Goal: Task Accomplishment & Management: Manage account settings

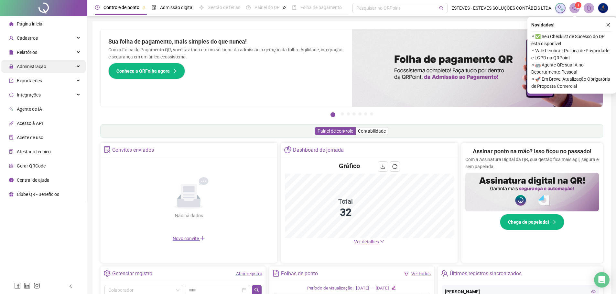
click at [35, 62] on span "Administração" at bounding box center [27, 66] width 37 height 13
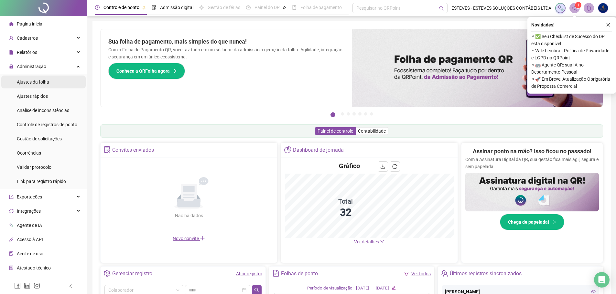
click at [42, 84] on span "Ajustes da folha" at bounding box center [33, 81] width 32 height 5
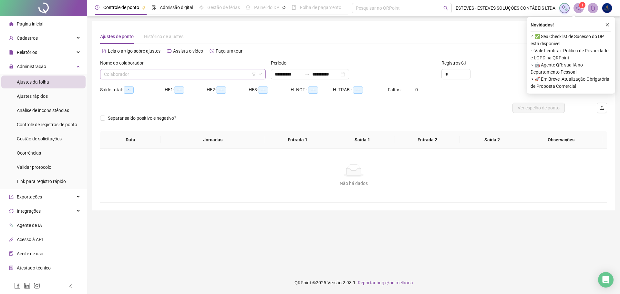
click at [150, 76] on input "search" at bounding box center [180, 74] width 152 height 10
type input "*"
type input "**********"
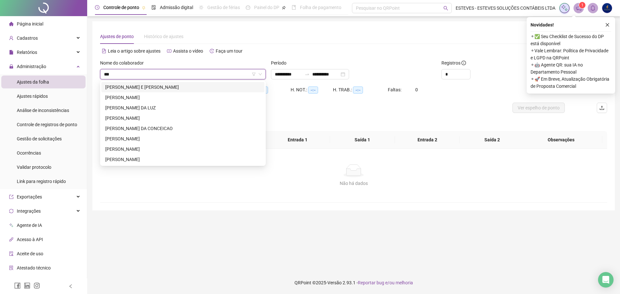
type input "***"
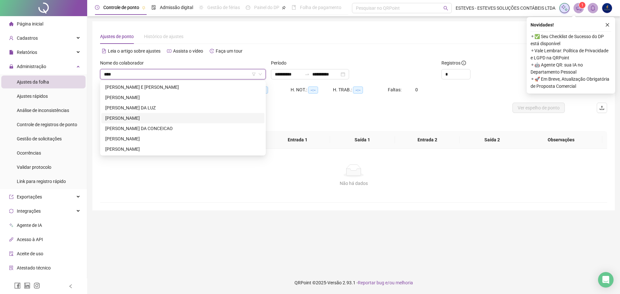
click at [134, 118] on div "[PERSON_NAME]" at bounding box center [182, 118] width 155 height 7
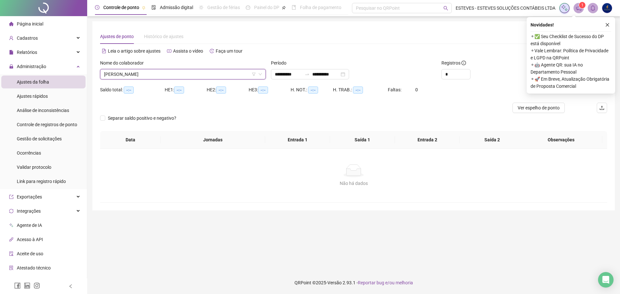
drag, startPoint x: 608, startPoint y: 24, endPoint x: 606, endPoint y: 33, distance: 10.0
click at [608, 24] on icon "close" at bounding box center [608, 25] width 5 height 5
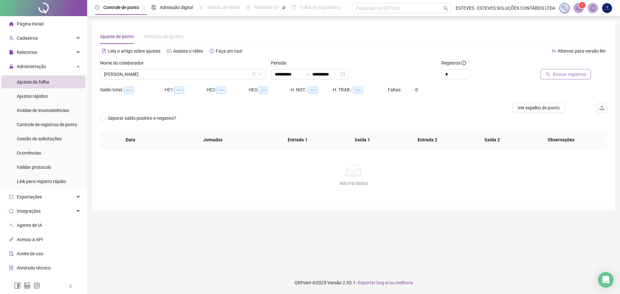
click at [572, 74] on span "Buscar registros" at bounding box center [569, 74] width 33 height 7
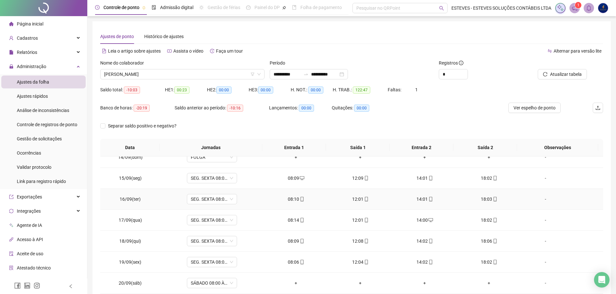
scroll to position [303, 0]
click at [219, 264] on span "SÁBADO 08:00 ÀS 12:00-JORN. PADRÃO" at bounding box center [212, 263] width 42 height 10
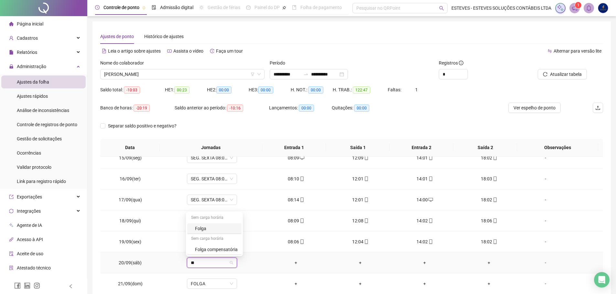
type input "***"
click at [228, 248] on div "Folga compensatória" at bounding box center [216, 249] width 43 height 7
click at [224, 246] on span "Não" at bounding box center [225, 246] width 8 height 7
click at [532, 103] on button "Ver espelho de ponto" at bounding box center [534, 108] width 52 height 10
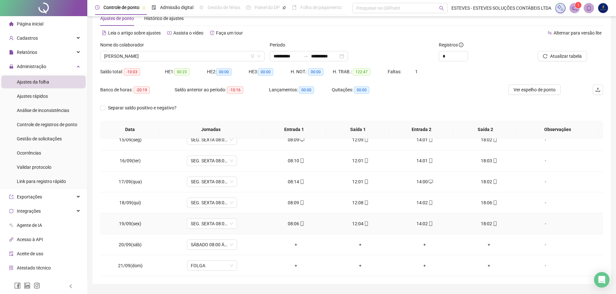
scroll to position [36, 0]
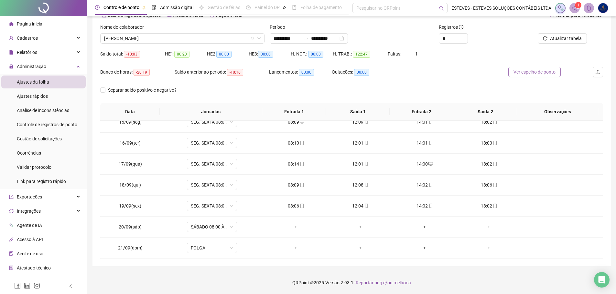
click at [548, 74] on span "Ver espelho de ponto" at bounding box center [534, 72] width 42 height 7
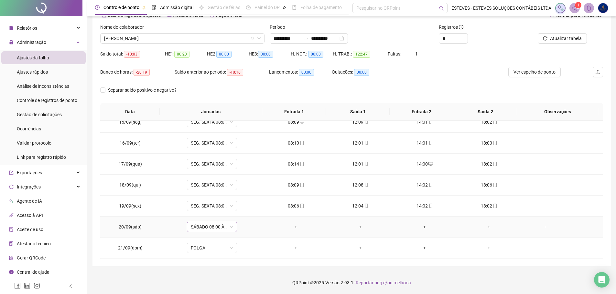
click at [216, 224] on span "SÁBADO 08:00 ÀS 12:00-JORN. PADRÃO" at bounding box center [212, 227] width 42 height 10
type input "*****"
click at [221, 214] on div "Folga compensatória" at bounding box center [216, 213] width 43 height 7
click at [237, 208] on span "Sim" at bounding box center [240, 210] width 7 height 7
click at [252, 38] on icon "filter" at bounding box center [252, 39] width 4 height 4
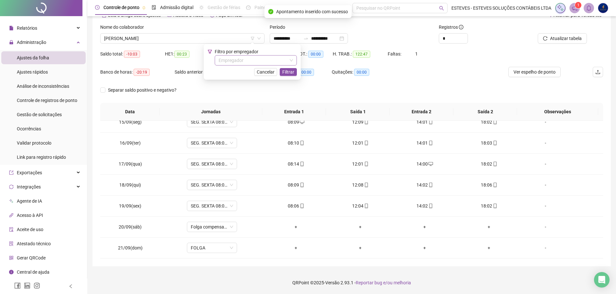
click at [247, 57] on input "search" at bounding box center [252, 61] width 69 height 10
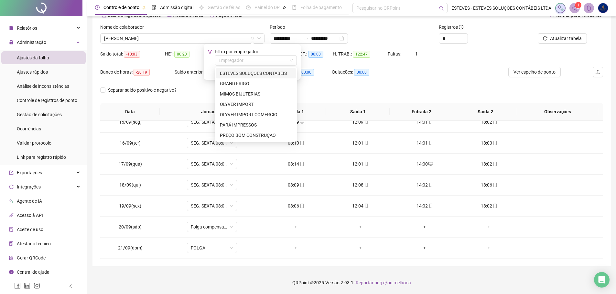
click at [246, 69] on div "ESTEVES SOLUÇÕES CONTÁBEIS" at bounding box center [256, 73] width 80 height 10
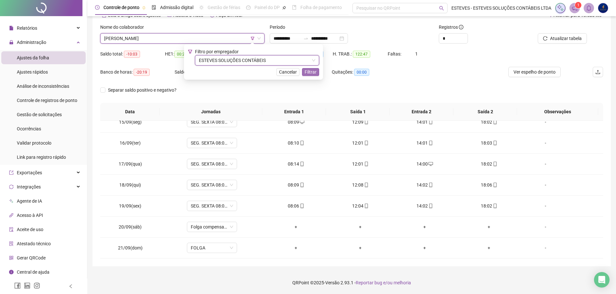
click at [308, 72] on span "Filtrar" at bounding box center [310, 72] width 12 height 7
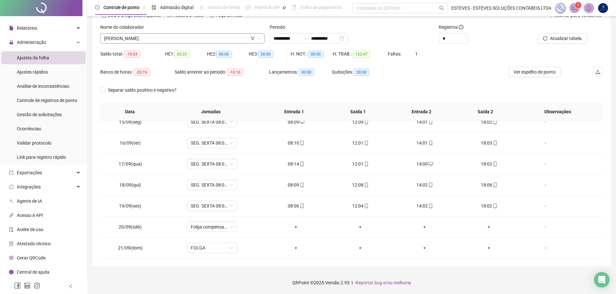
click at [173, 37] on span "[PERSON_NAME]" at bounding box center [182, 39] width 156 height 10
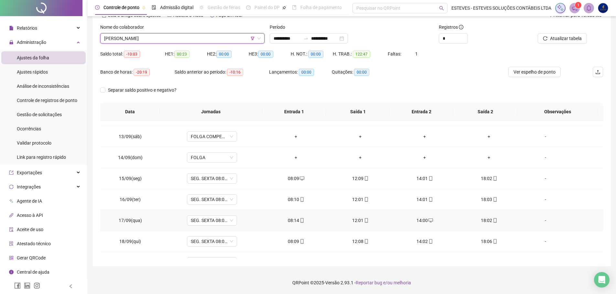
scroll to position [206, 0]
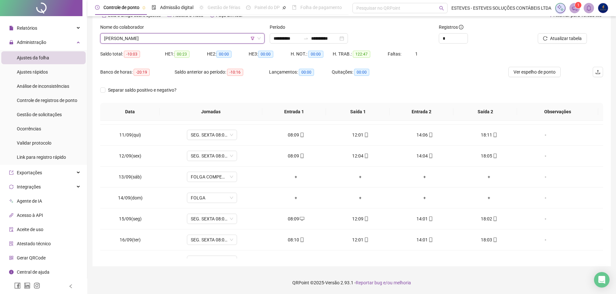
click at [182, 37] on span "[PERSON_NAME]" at bounding box center [182, 39] width 156 height 10
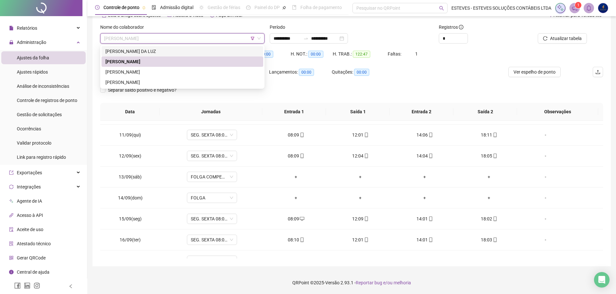
click at [185, 48] on div "[PERSON_NAME] DA LUZ" at bounding box center [182, 51] width 154 height 7
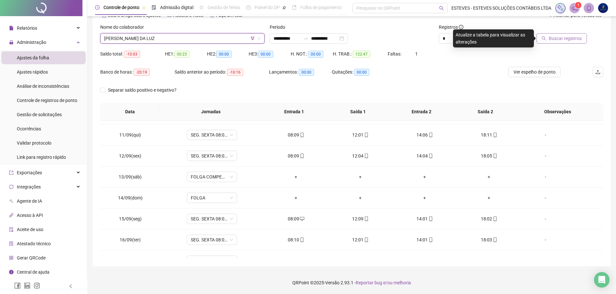
click at [556, 40] on span "Buscar registros" at bounding box center [564, 38] width 33 height 7
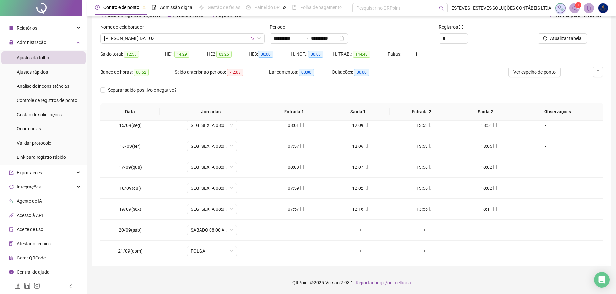
scroll to position [303, 0]
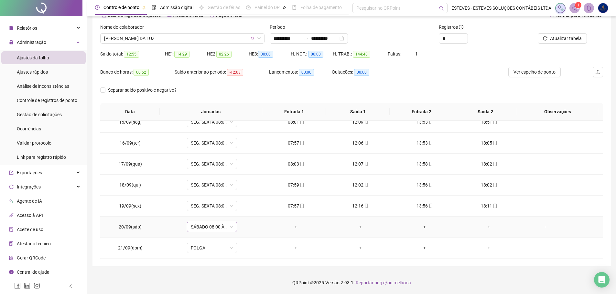
click at [214, 227] on span "SÁBADO 08:00 ÀS 12:00-JORN. PADRÃO" at bounding box center [212, 227] width 42 height 10
type input "*****"
click at [207, 208] on div "Sem carga horária" at bounding box center [214, 203] width 54 height 10
click at [208, 216] on div "Folga compensatória" at bounding box center [216, 213] width 43 height 7
click at [239, 211] on span "Sim" at bounding box center [240, 210] width 7 height 7
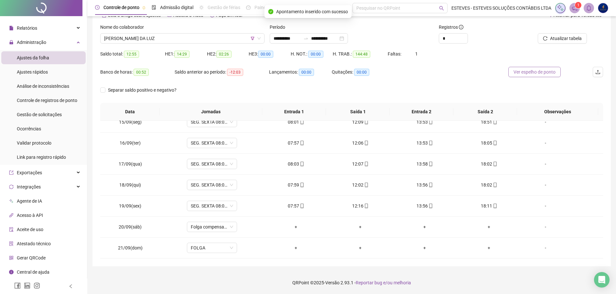
click at [538, 69] on span "Ver espelho de ponto" at bounding box center [534, 72] width 42 height 7
click at [532, 72] on span "Ver espelho de ponto" at bounding box center [534, 72] width 42 height 7
click at [329, 34] on div "**********" at bounding box center [308, 38] width 78 height 10
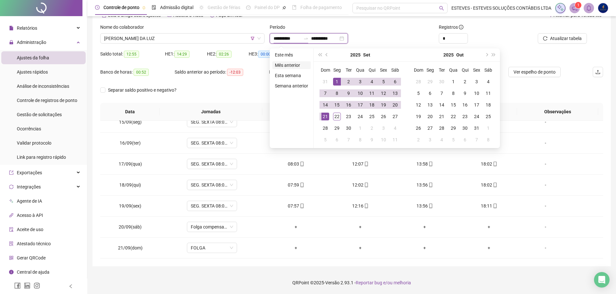
type input "**********"
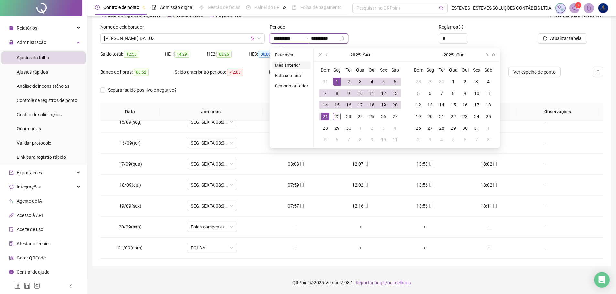
type input "**********"
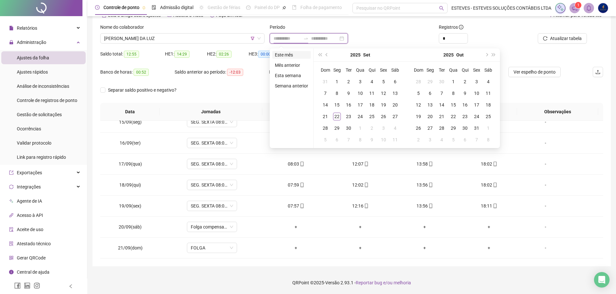
type input "**********"
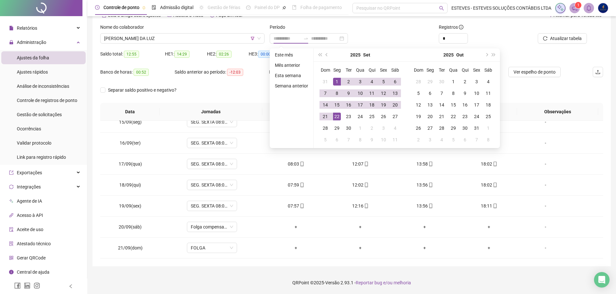
click at [291, 54] on li "Este mês" at bounding box center [291, 55] width 38 height 8
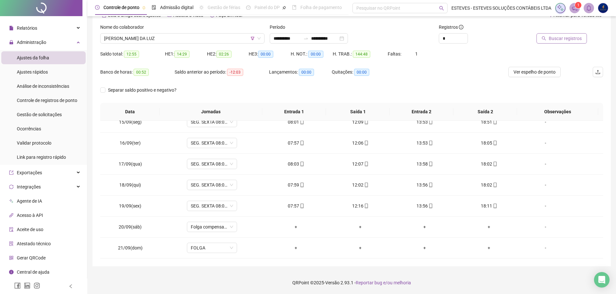
click at [549, 38] on button "Buscar registros" at bounding box center [561, 38] width 50 height 10
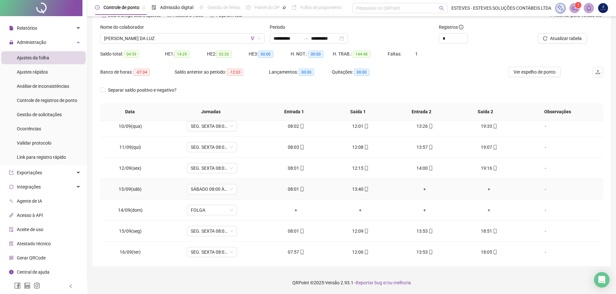
scroll to position [324, 0]
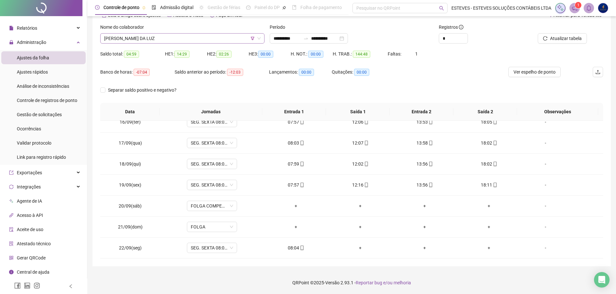
click at [184, 36] on span "[PERSON_NAME] DA LUZ" at bounding box center [182, 39] width 156 height 10
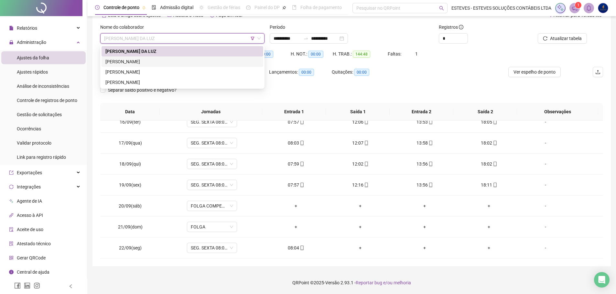
click at [178, 58] on div "[PERSON_NAME]" at bounding box center [182, 61] width 154 height 7
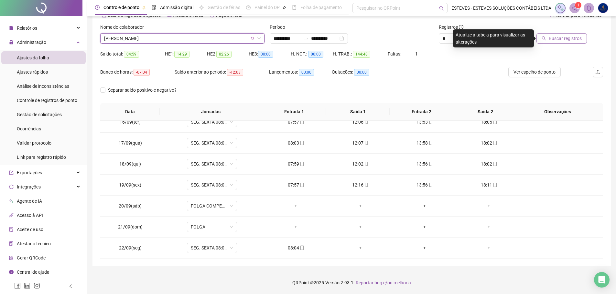
click at [555, 37] on span "Buscar registros" at bounding box center [564, 38] width 33 height 7
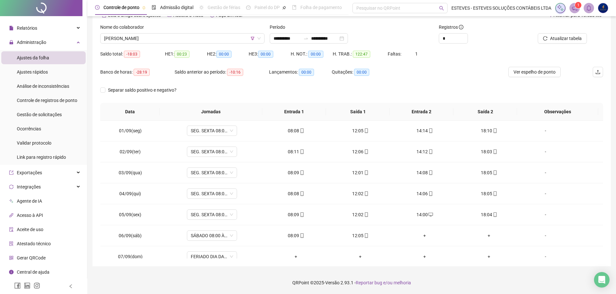
scroll to position [0, 0]
click at [208, 36] on span "[PERSON_NAME]" at bounding box center [182, 39] width 156 height 10
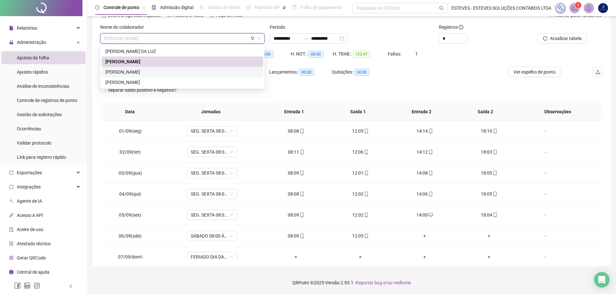
click at [200, 69] on div "[PERSON_NAME]" at bounding box center [182, 72] width 154 height 7
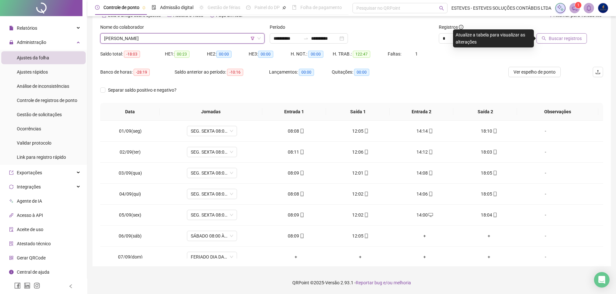
click at [559, 43] on button "Buscar registros" at bounding box center [561, 38] width 50 height 10
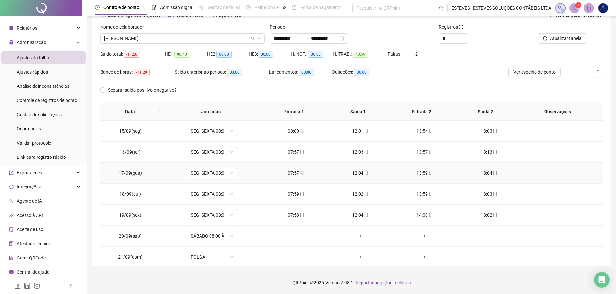
scroll to position [30, 0]
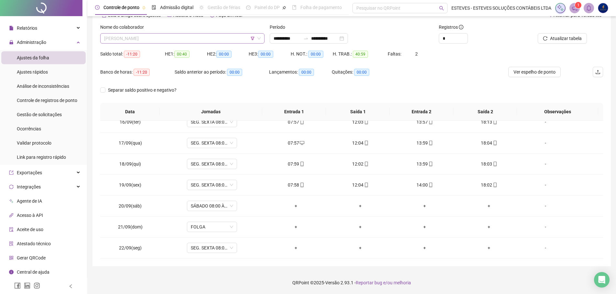
click at [188, 40] on span "[PERSON_NAME]" at bounding box center [182, 39] width 156 height 10
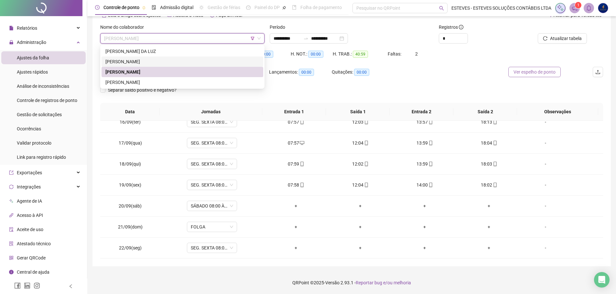
click at [543, 68] on button "Ver espelho de ponto" at bounding box center [534, 72] width 52 height 10
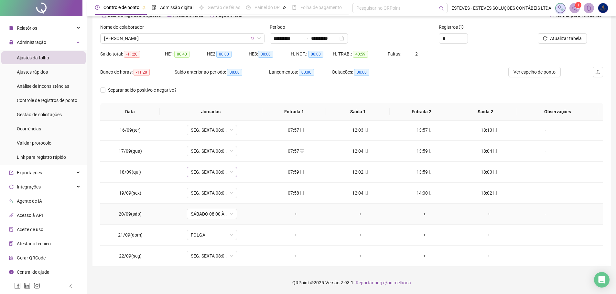
scroll to position [0, 0]
click at [176, 41] on span "[PERSON_NAME]" at bounding box center [182, 39] width 156 height 10
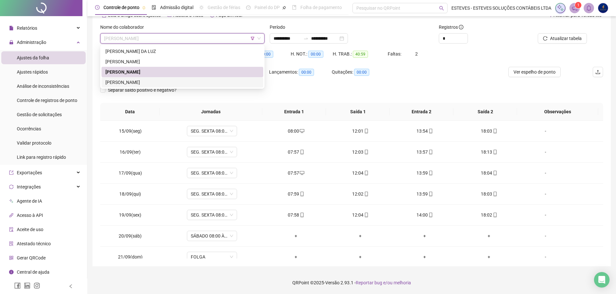
click at [151, 82] on div "[PERSON_NAME]" at bounding box center [182, 82] width 154 height 7
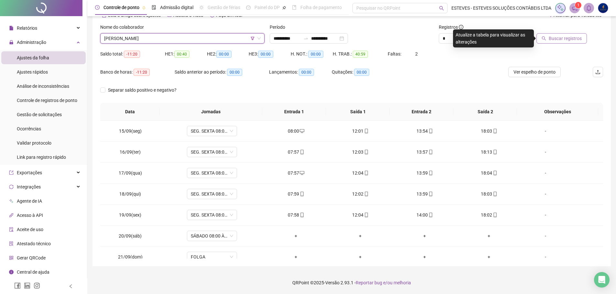
click at [560, 40] on span "Buscar registros" at bounding box center [564, 38] width 33 height 7
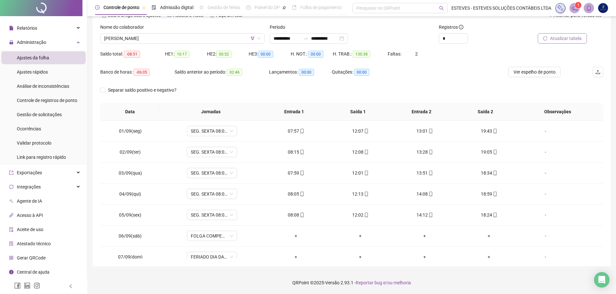
click at [554, 37] on span "Atualizar tabela" at bounding box center [566, 38] width 32 height 7
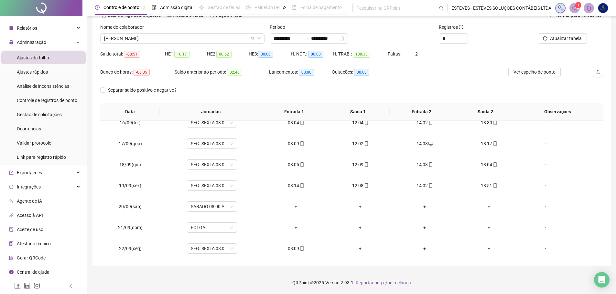
scroll to position [324, 0]
click at [221, 206] on span "SÁBADO 08:00 ÀS 12:00-JORN. PADRÃO" at bounding box center [212, 206] width 42 height 10
type input "*****"
click at [218, 188] on div "Folga compensatória" at bounding box center [214, 193] width 54 height 11
click at [237, 187] on span "Sim" at bounding box center [240, 189] width 7 height 7
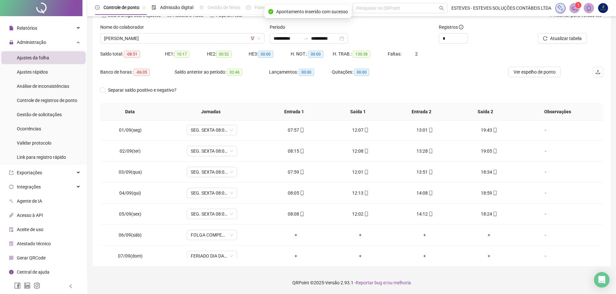
scroll to position [0, 0]
click at [524, 77] on button "Ver espelho de ponto" at bounding box center [534, 72] width 52 height 10
click at [233, 38] on span "[PERSON_NAME]" at bounding box center [182, 39] width 156 height 10
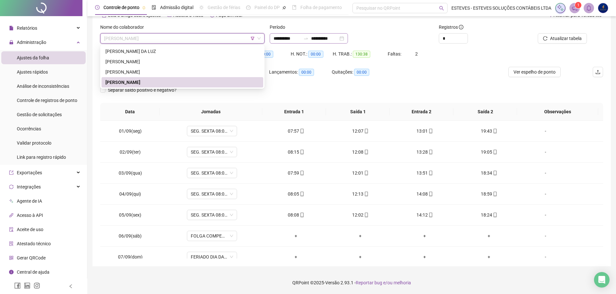
click at [287, 34] on div "**********" at bounding box center [308, 38] width 78 height 10
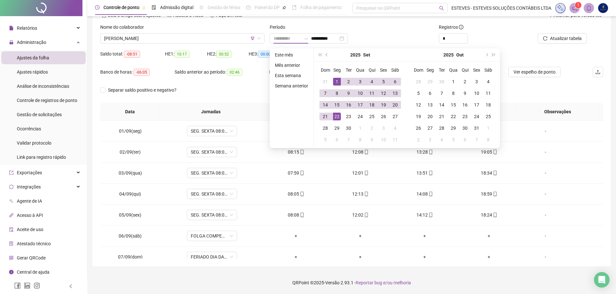
click at [335, 81] on div "1" at bounding box center [337, 82] width 8 height 8
type input "**********"
click at [322, 114] on div "21" at bounding box center [325, 117] width 8 height 8
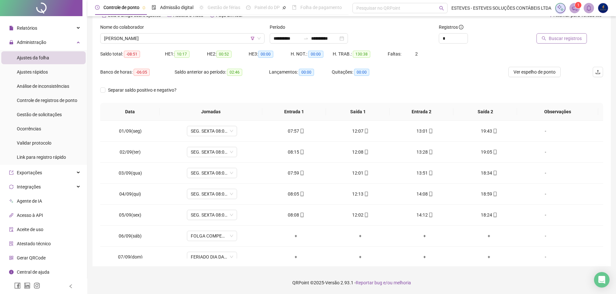
click at [554, 40] on span "Buscar registros" at bounding box center [564, 38] width 33 height 7
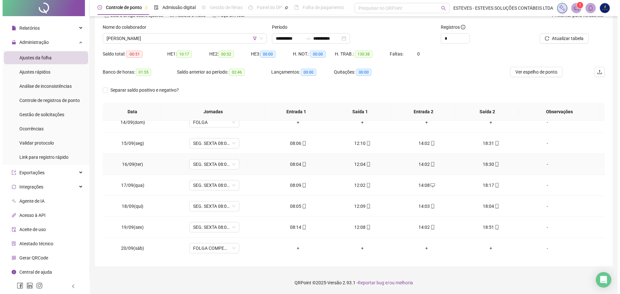
scroll to position [271, 0]
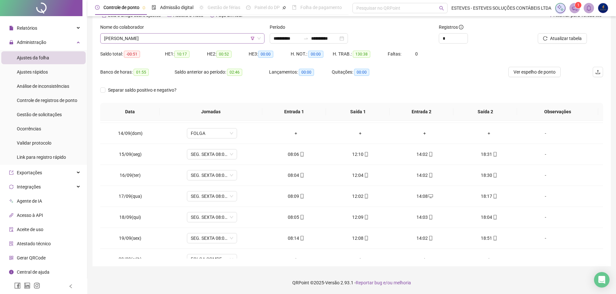
click at [202, 37] on span "[PERSON_NAME]" at bounding box center [182, 39] width 156 height 10
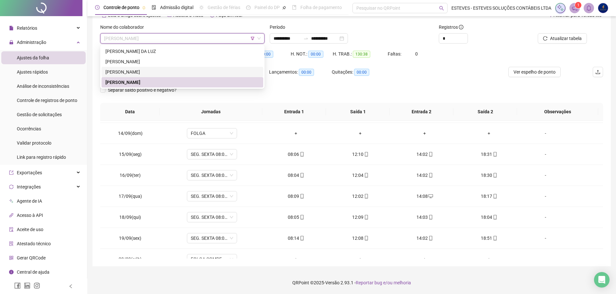
click at [158, 70] on div "[PERSON_NAME]" at bounding box center [182, 72] width 154 height 7
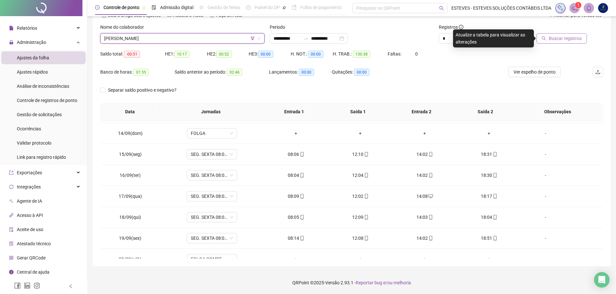
click at [551, 39] on span "Buscar registros" at bounding box center [564, 38] width 33 height 7
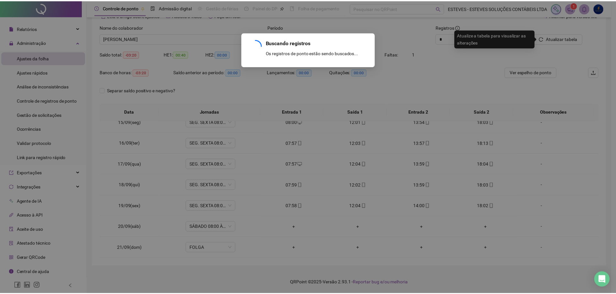
scroll to position [9, 0]
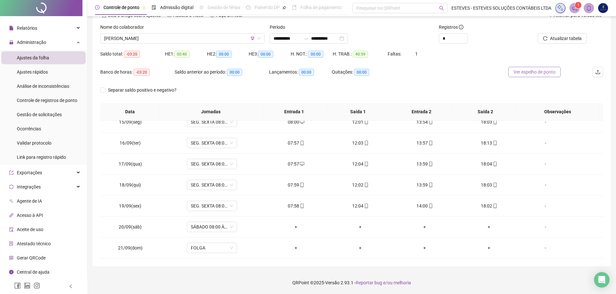
click at [530, 72] on span "Ver espelho de ponto" at bounding box center [534, 72] width 42 height 7
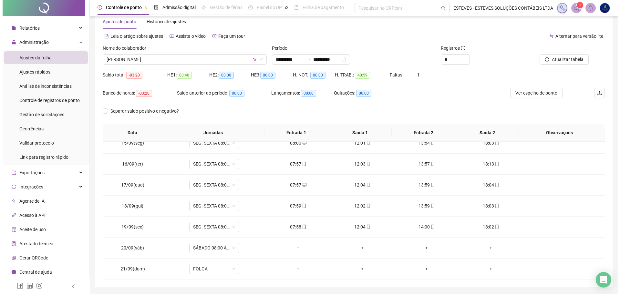
scroll to position [4, 0]
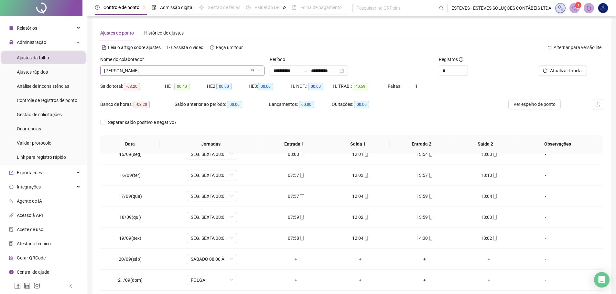
click at [194, 70] on span "[PERSON_NAME]" at bounding box center [182, 71] width 156 height 10
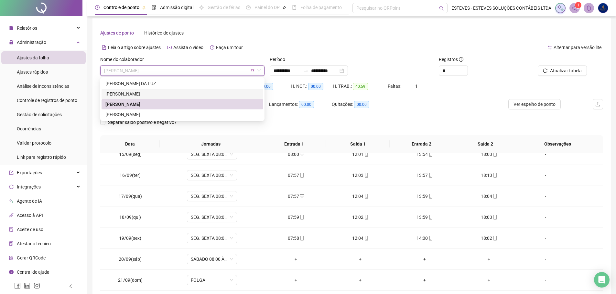
click at [181, 89] on div "[PERSON_NAME]" at bounding box center [182, 94] width 162 height 10
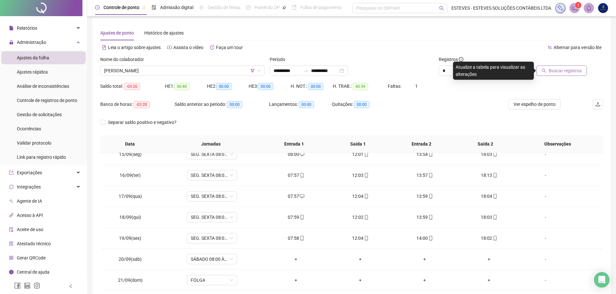
click at [553, 72] on span "Buscar registros" at bounding box center [564, 70] width 33 height 7
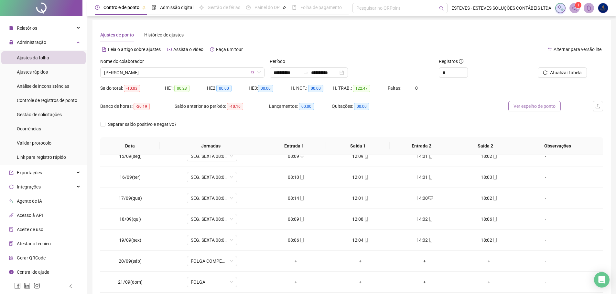
scroll to position [0, 0]
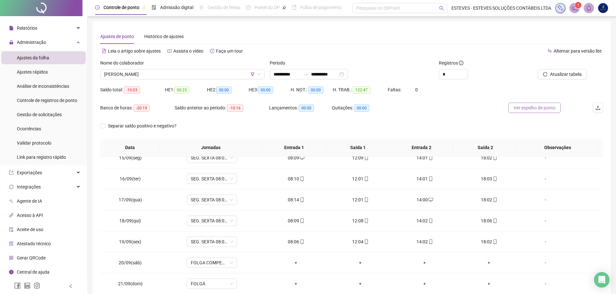
click at [533, 108] on span "Ver espelho de ponto" at bounding box center [534, 107] width 42 height 7
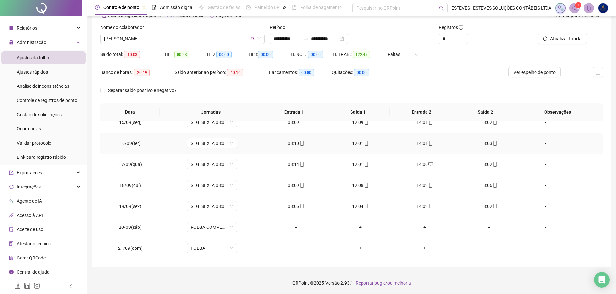
scroll to position [36, 0]
